Goal: Find specific page/section: Find specific page/section

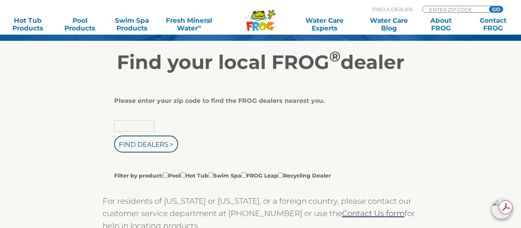
click at [127, 127] on input "text" at bounding box center [134, 126] width 40 height 12
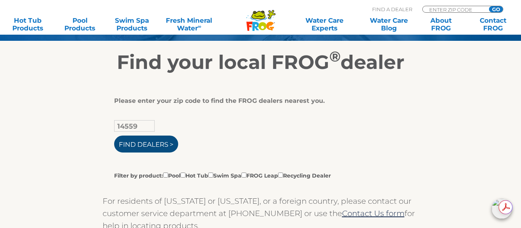
type input "14559"
click at [140, 140] on input "Find Dealers >" at bounding box center [146, 144] width 64 height 17
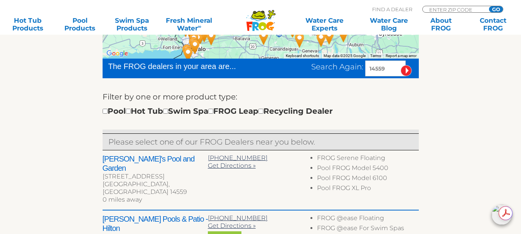
scroll to position [231, 0]
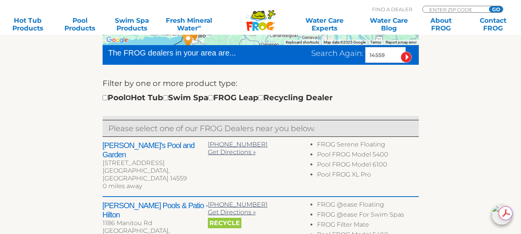
click at [131, 98] on input "checkbox" at bounding box center [128, 97] width 5 height 5
checkbox input "true"
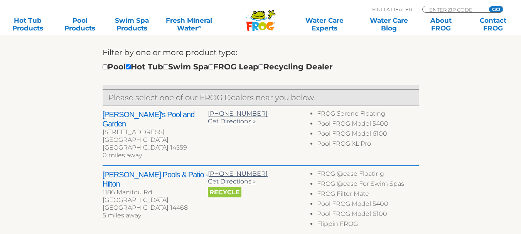
scroll to position [276, 0]
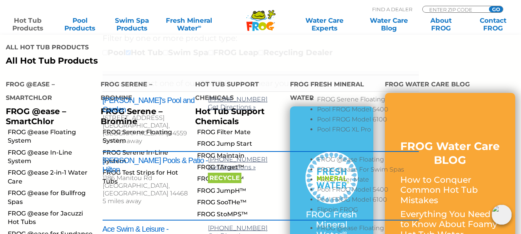
click at [35, 27] on link "Hot Tub Products" at bounding box center [28, 24] width 40 height 15
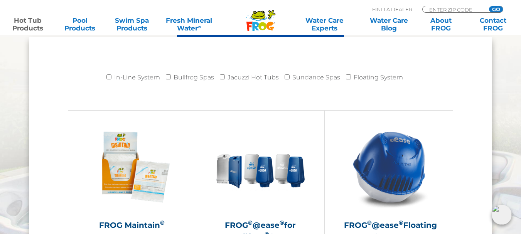
scroll to position [809, 0]
